Goal: Task Accomplishment & Management: Use online tool/utility

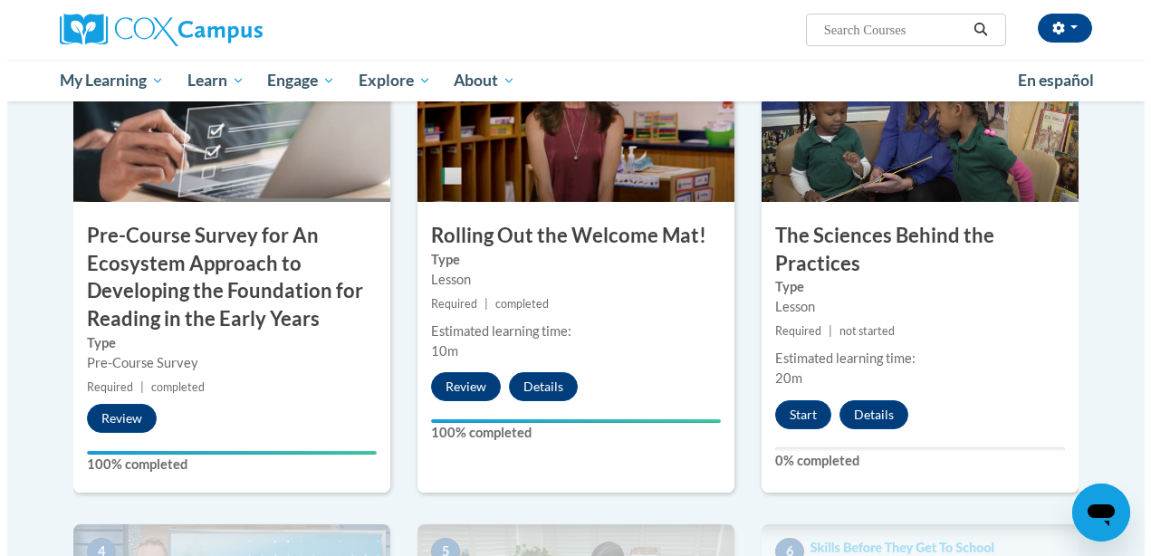
scroll to position [543, 0]
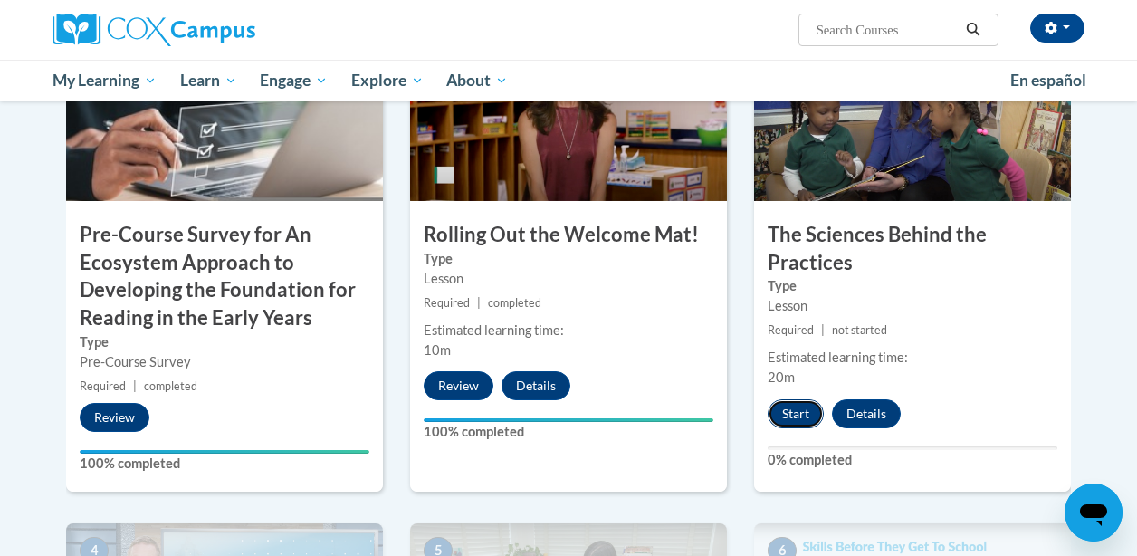
click at [799, 411] on button "Start" at bounding box center [796, 413] width 56 height 29
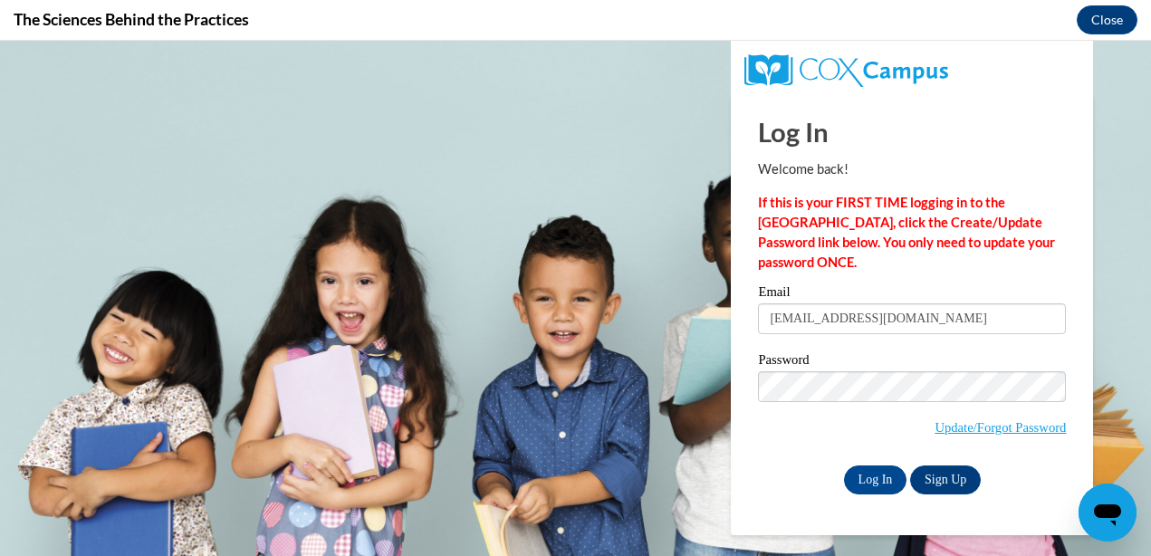
scroll to position [0, 0]
click at [866, 475] on input "Log In" at bounding box center [875, 479] width 63 height 29
